Goal: Transaction & Acquisition: Purchase product/service

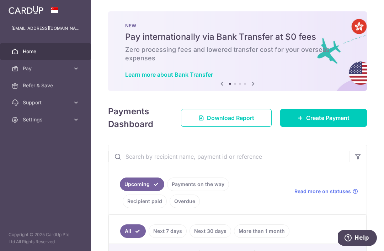
click at [0, 0] on header at bounding box center [0, 0] width 0 height 0
click at [0, 0] on icon "button" at bounding box center [0, 0] width 0 height 0
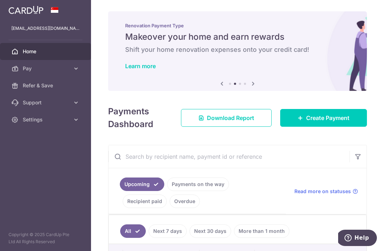
click at [57, 70] on span "Pay" at bounding box center [46, 68] width 47 height 7
click at [54, 88] on span "Payments" at bounding box center [46, 85] width 47 height 7
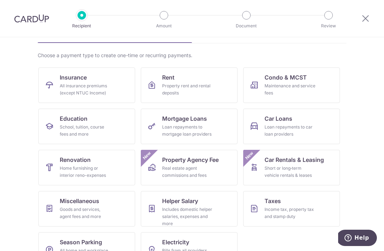
scroll to position [44, 0]
click at [305, 97] on div "Maintenance and service fees" at bounding box center [290, 90] width 51 height 14
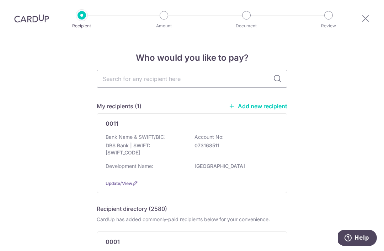
click at [215, 86] on input "text" at bounding box center [192, 79] width 191 height 18
type input "The vale’s"
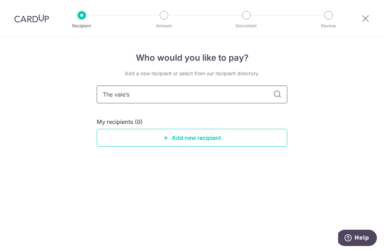
click at [213, 101] on input "The vale’s" at bounding box center [192, 95] width 191 height 18
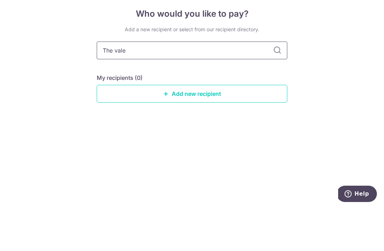
type input "The vales"
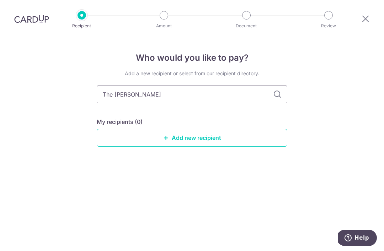
click at [219, 86] on input "The vales" at bounding box center [192, 95] width 191 height 18
type input "T"
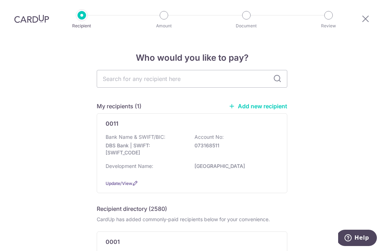
scroll to position [0, 0]
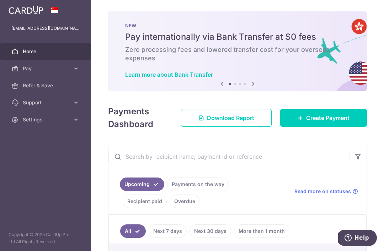
click at [0, 0] on icon "button" at bounding box center [0, 0] width 0 height 0
click at [42, 123] on span "Settings" at bounding box center [46, 119] width 47 height 7
click at [50, 156] on span "Logout" at bounding box center [46, 153] width 47 height 7
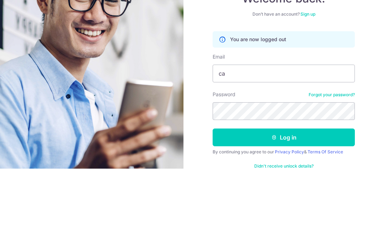
type input "c"
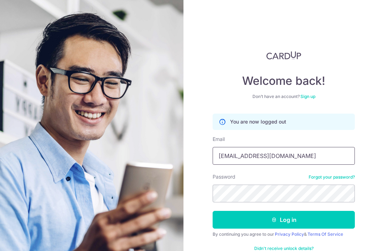
type input "[EMAIL_ADDRESS][DOMAIN_NAME]"
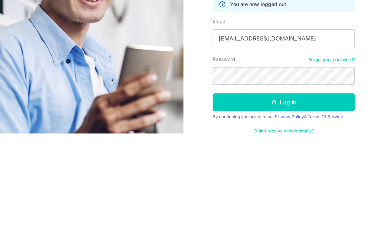
click at [308, 211] on button "Log in" at bounding box center [284, 220] width 142 height 18
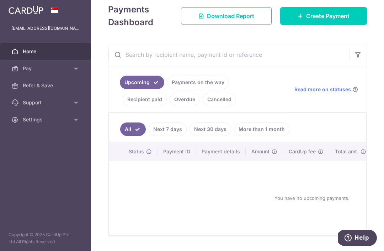
scroll to position [102, 0]
